Goal: Information Seeking & Learning: Learn about a topic

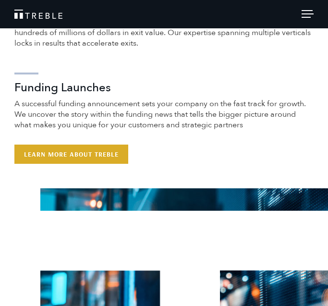
scroll to position [450, 0]
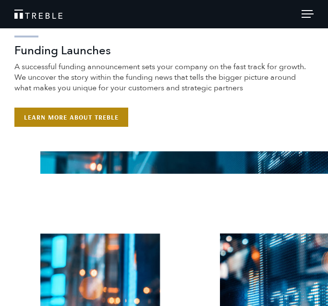
click at [108, 127] on link "Learn More About Treble" at bounding box center [71, 117] width 114 height 19
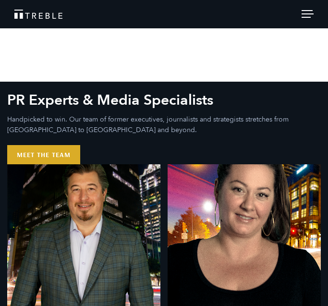
scroll to position [370, 0]
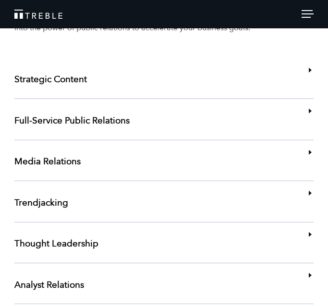
scroll to position [1977, 0]
